Goal: Information Seeking & Learning: Learn about a topic

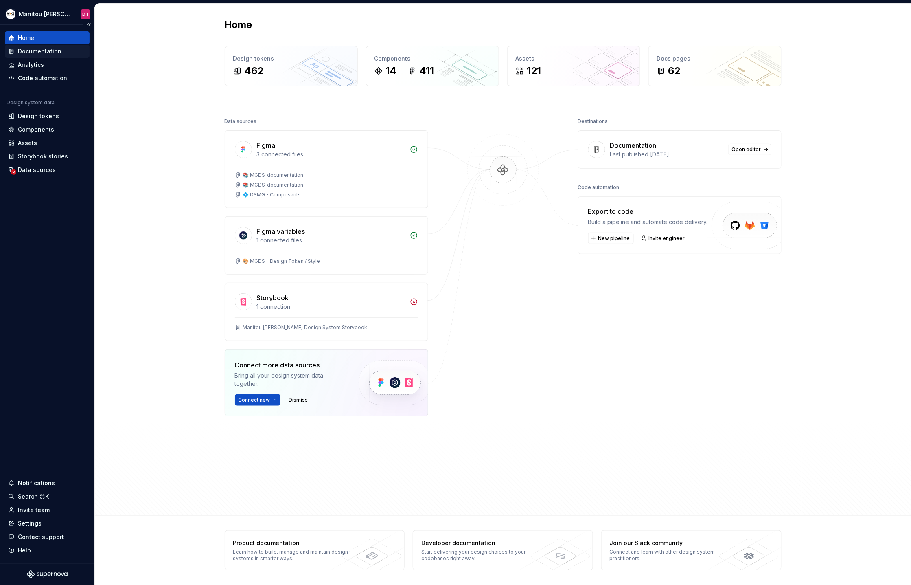
click at [37, 53] on div "Documentation" at bounding box center [40, 51] width 44 height 8
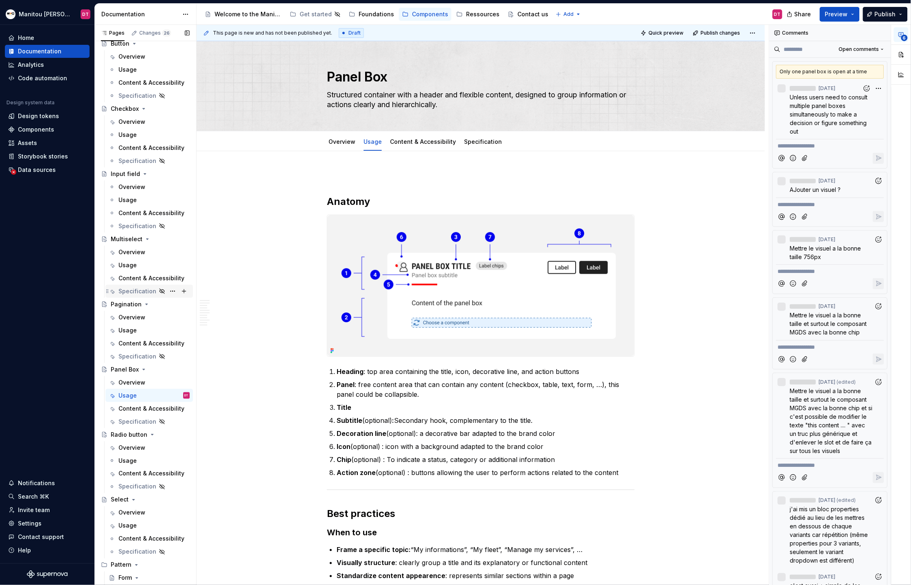
scroll to position [241, 0]
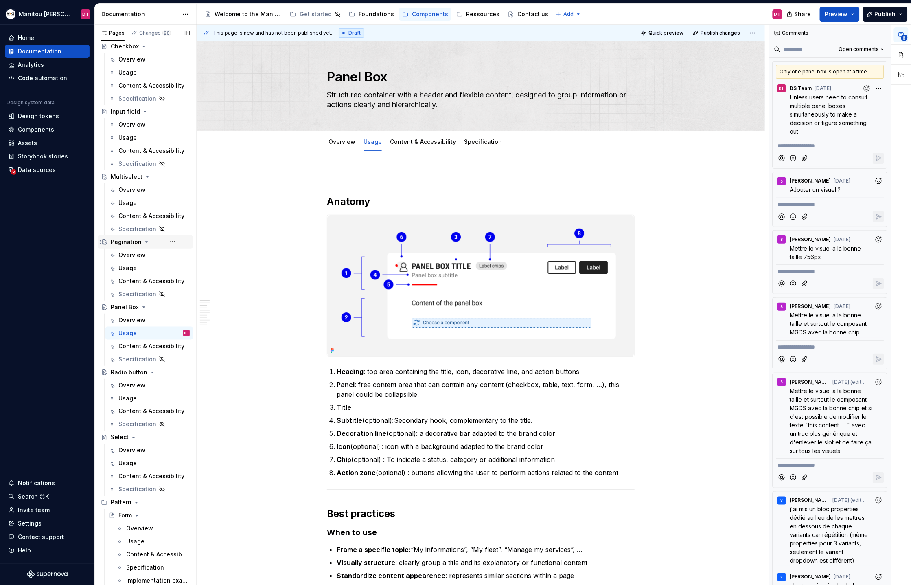
click at [131, 243] on div "Pagination" at bounding box center [126, 242] width 31 height 8
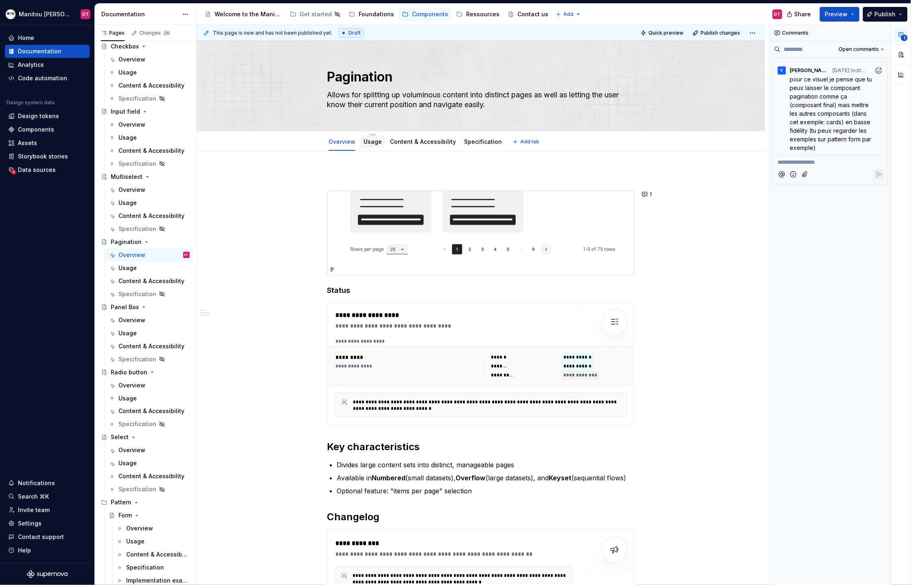
click at [382, 147] on div "Usage" at bounding box center [372, 141] width 25 height 13
click at [371, 142] on link "Usage" at bounding box center [373, 141] width 18 height 7
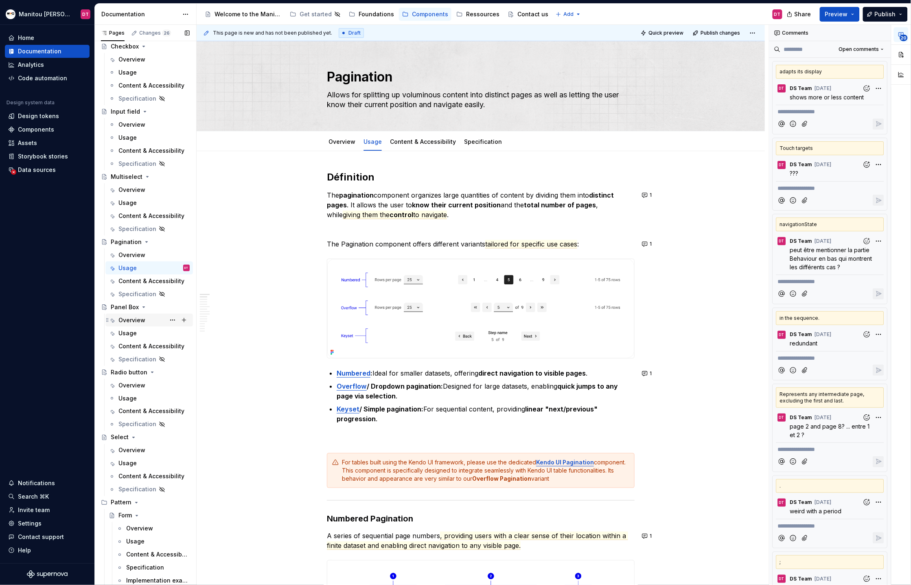
click at [132, 319] on div "Overview" at bounding box center [131, 320] width 27 height 8
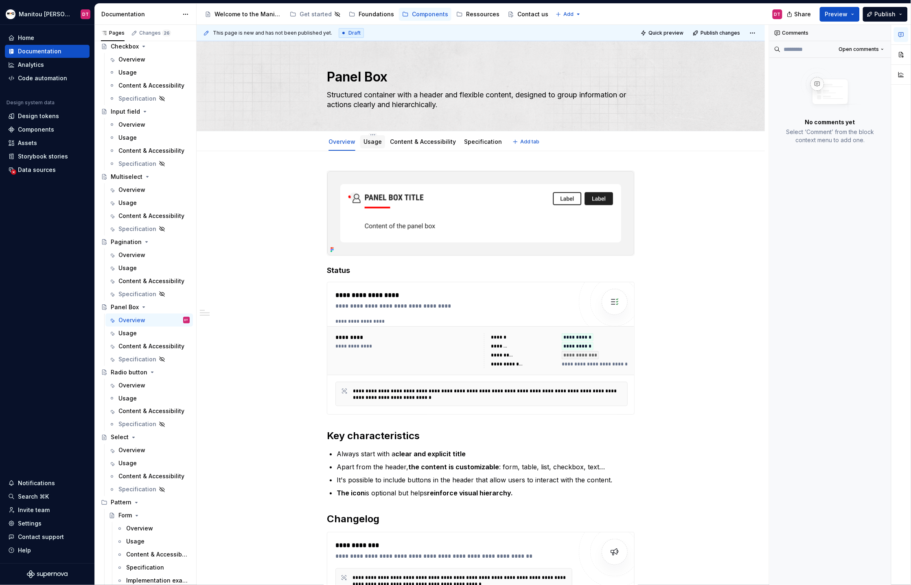
click at [378, 148] on div "Usage" at bounding box center [372, 141] width 25 height 13
click at [376, 144] on link "Usage" at bounding box center [373, 141] width 18 height 7
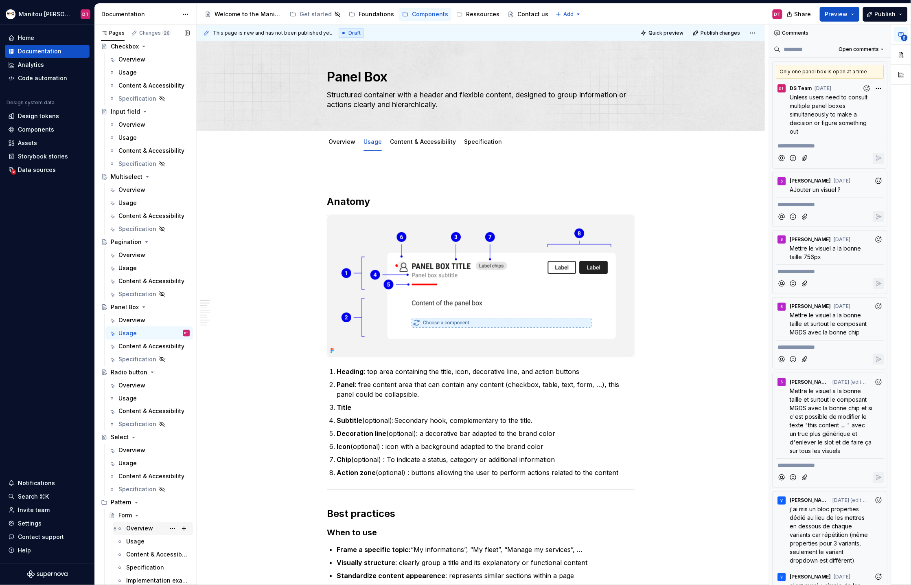
click at [136, 527] on div "Overview" at bounding box center [139, 528] width 27 height 8
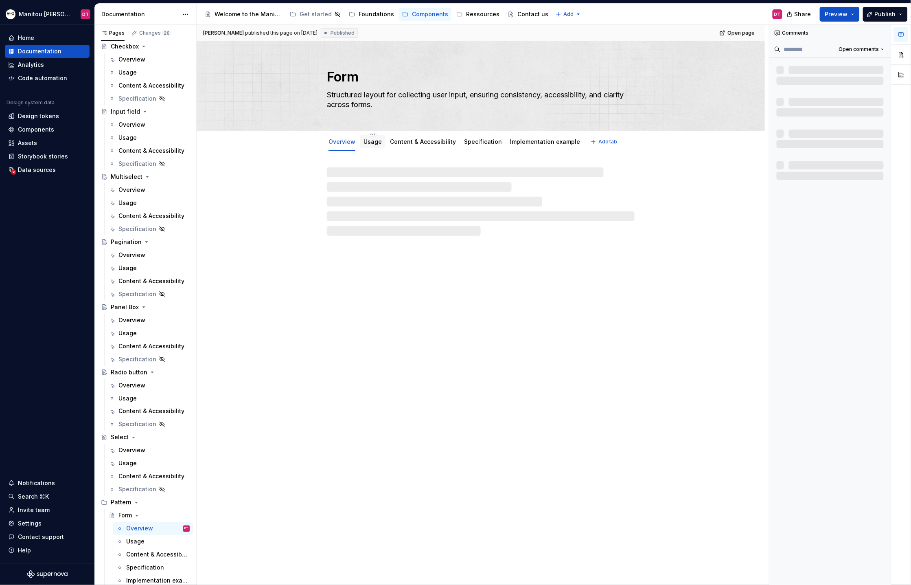
click at [379, 148] on div "Usage" at bounding box center [372, 141] width 25 height 13
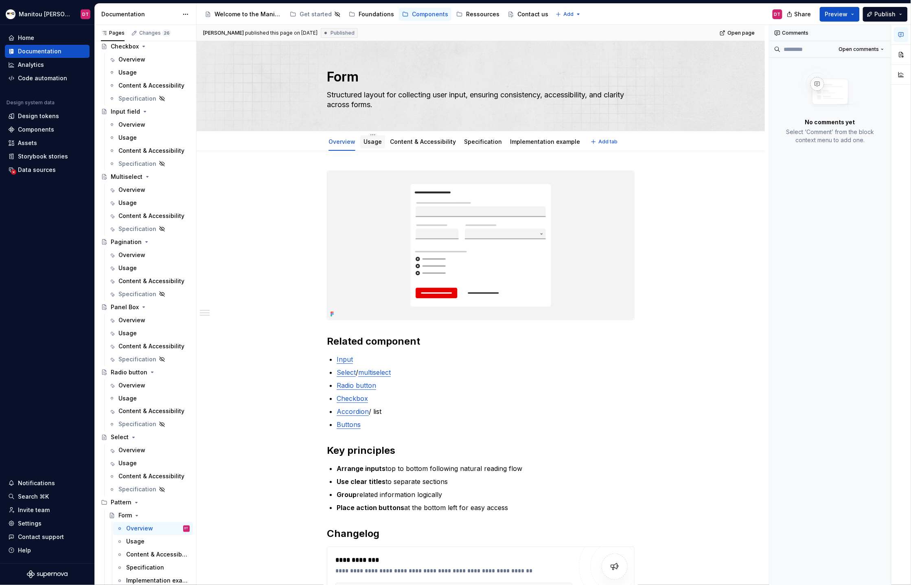
click at [378, 143] on link "Usage" at bounding box center [373, 141] width 18 height 7
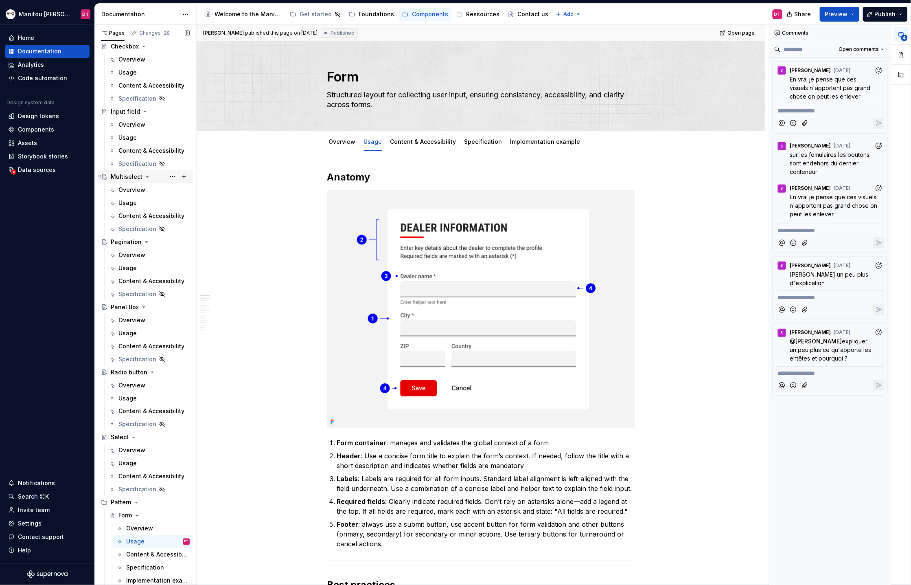
click at [128, 178] on div "Multiselect" at bounding box center [127, 177] width 32 height 8
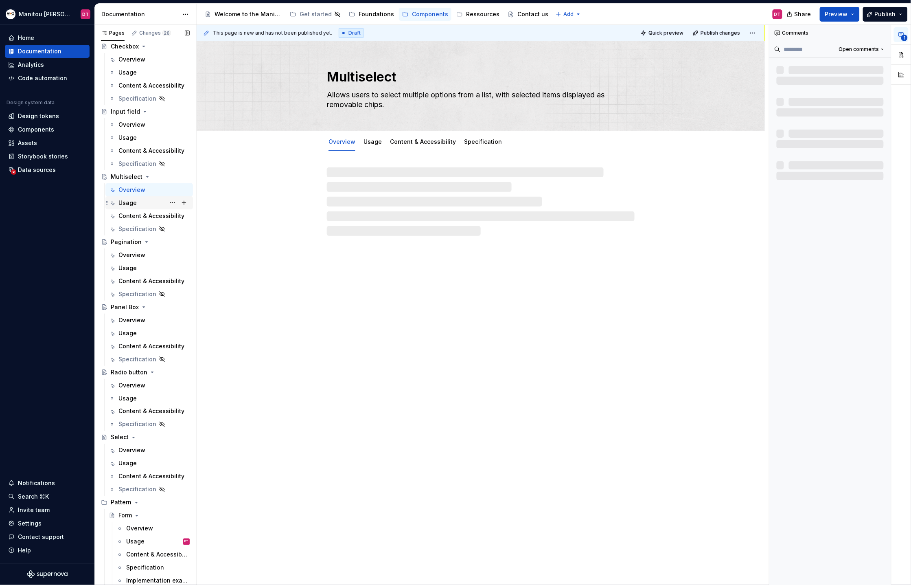
click at [130, 200] on div "Usage" at bounding box center [127, 203] width 18 height 8
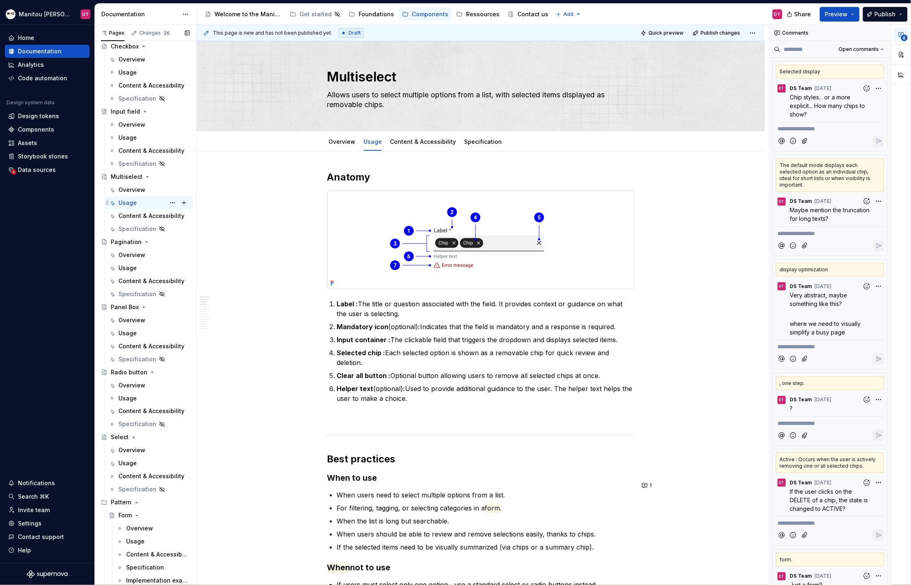
type textarea "*"
